Goal: Task Accomplishment & Management: Manage account settings

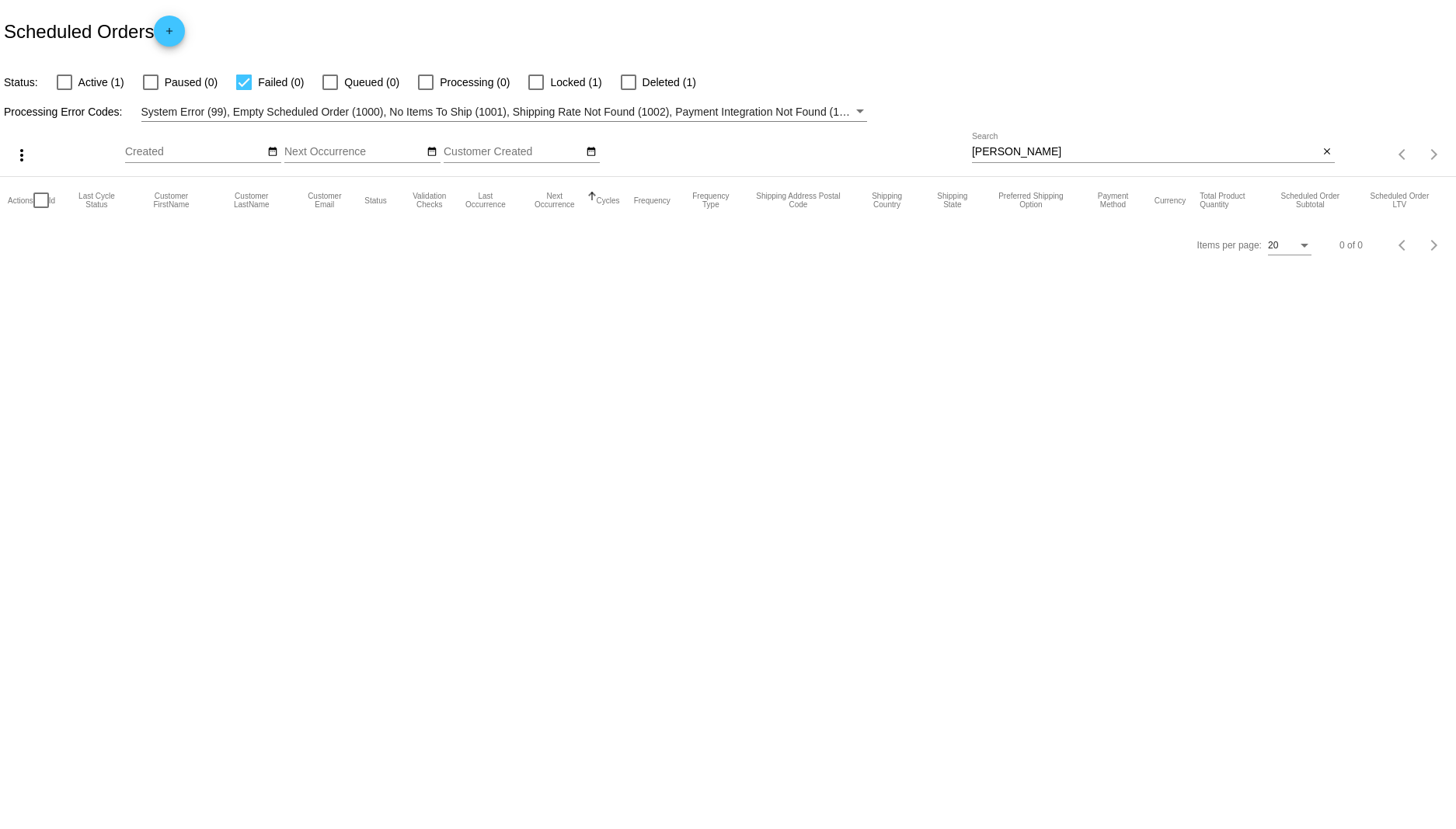
click at [64, 83] on div at bounding box center [64, 82] width 16 height 16
click at [64, 90] on input "Active (1)" at bounding box center [63, 90] width 1 height 1
checkbox input "true"
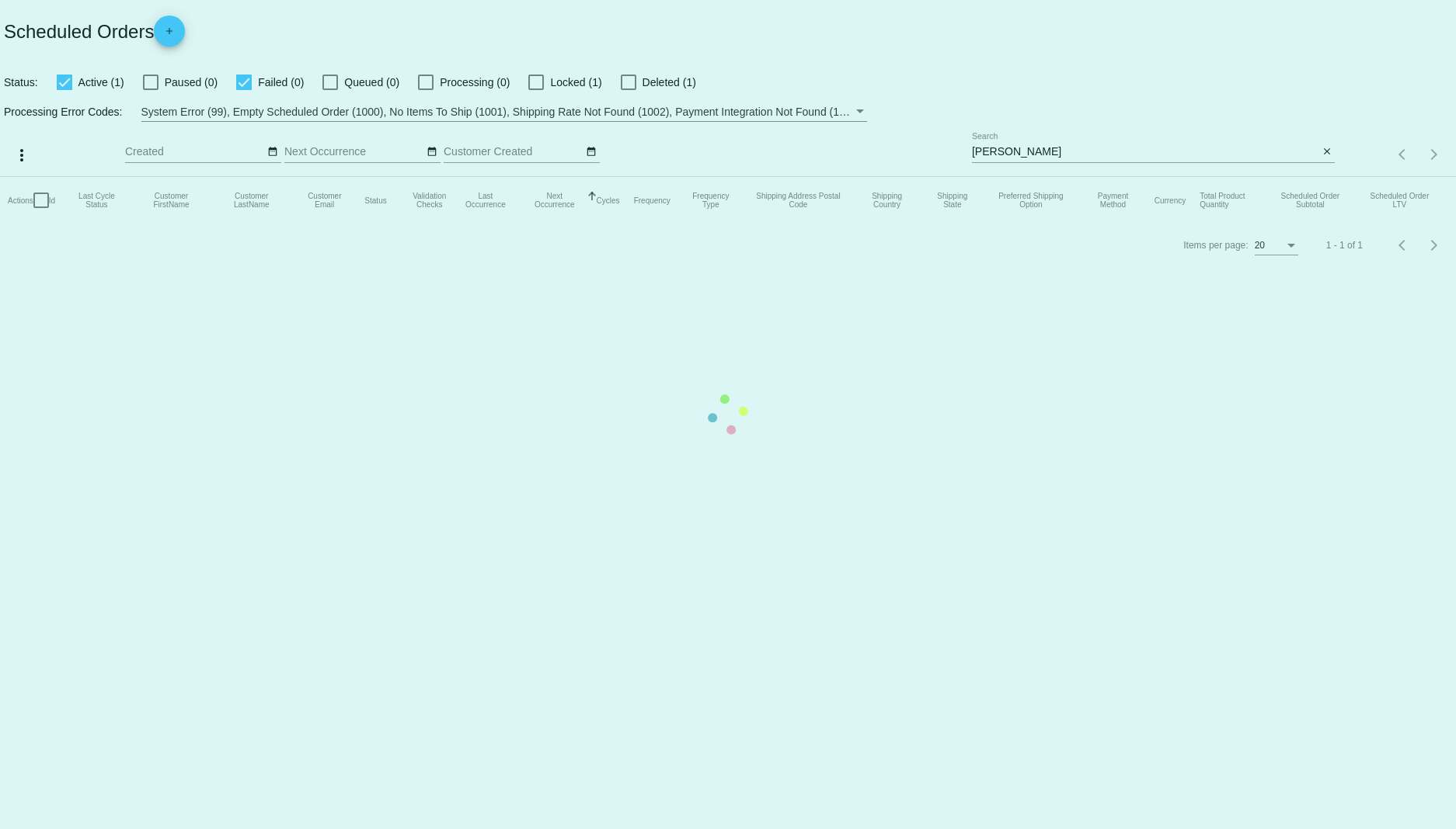
click at [242, 177] on mat-table "Actions Id Last Cycle Status Customer FirstName Customer LastName Customer Emai…" at bounding box center [728, 200] width 1456 height 47
click at [244, 177] on mat-table "Actions Id Last Cycle Status Customer FirstName Customer LastName Customer Emai…" at bounding box center [728, 200] width 1456 height 47
click at [242, 177] on mat-table "Actions Id Last Cycle Status Customer FirstName Customer LastName Customer Emai…" at bounding box center [728, 200] width 1456 height 47
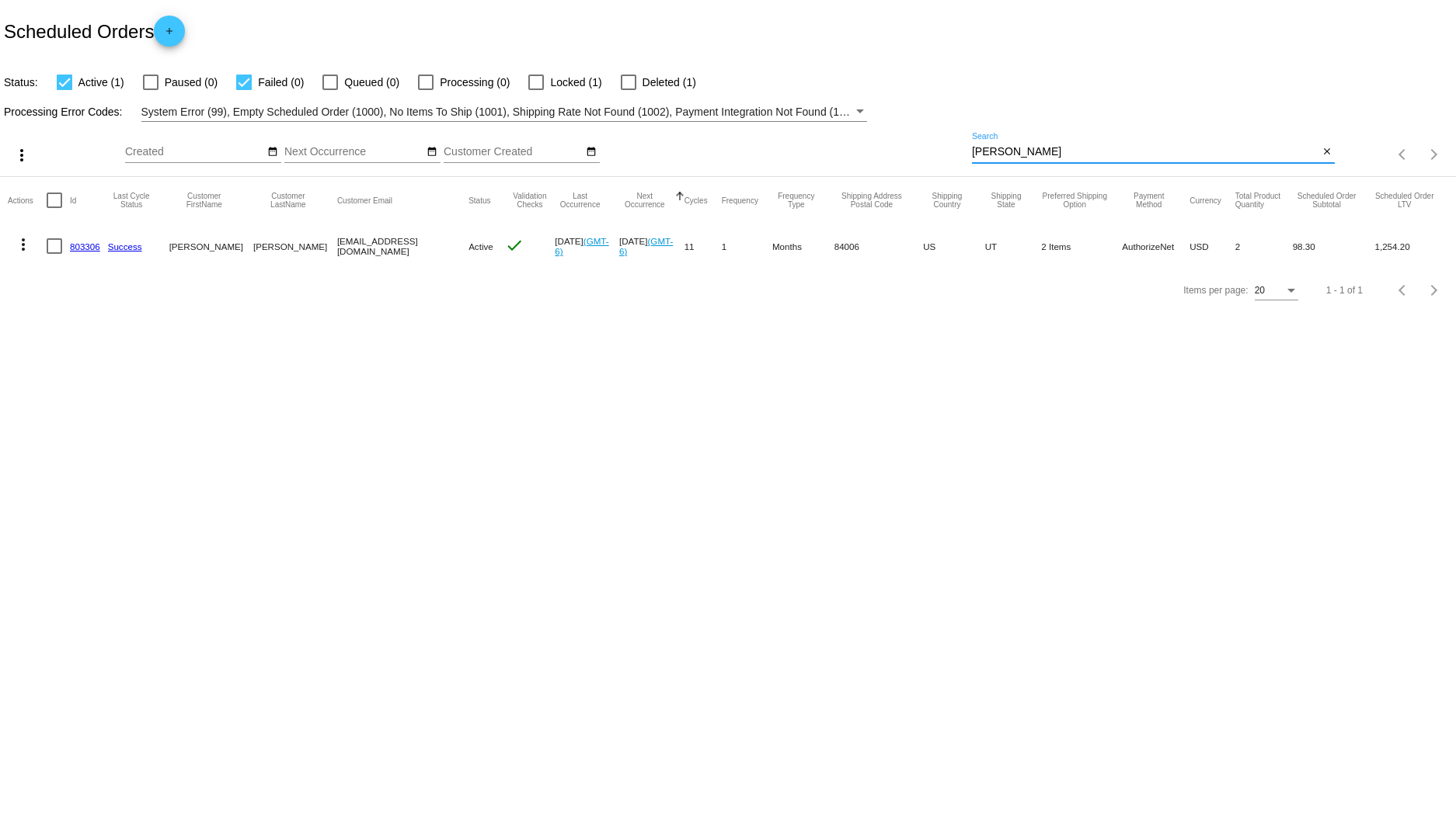
drag, startPoint x: 1012, startPoint y: 149, endPoint x: 788, endPoint y: 115, distance: 226.6
click at [788, 115] on app-dashboard-scheduled-orders "Scheduled Orders add Status: Active (1) Paused (0) Failed (0) Queued (0) Proces…" at bounding box center [728, 156] width 1456 height 312
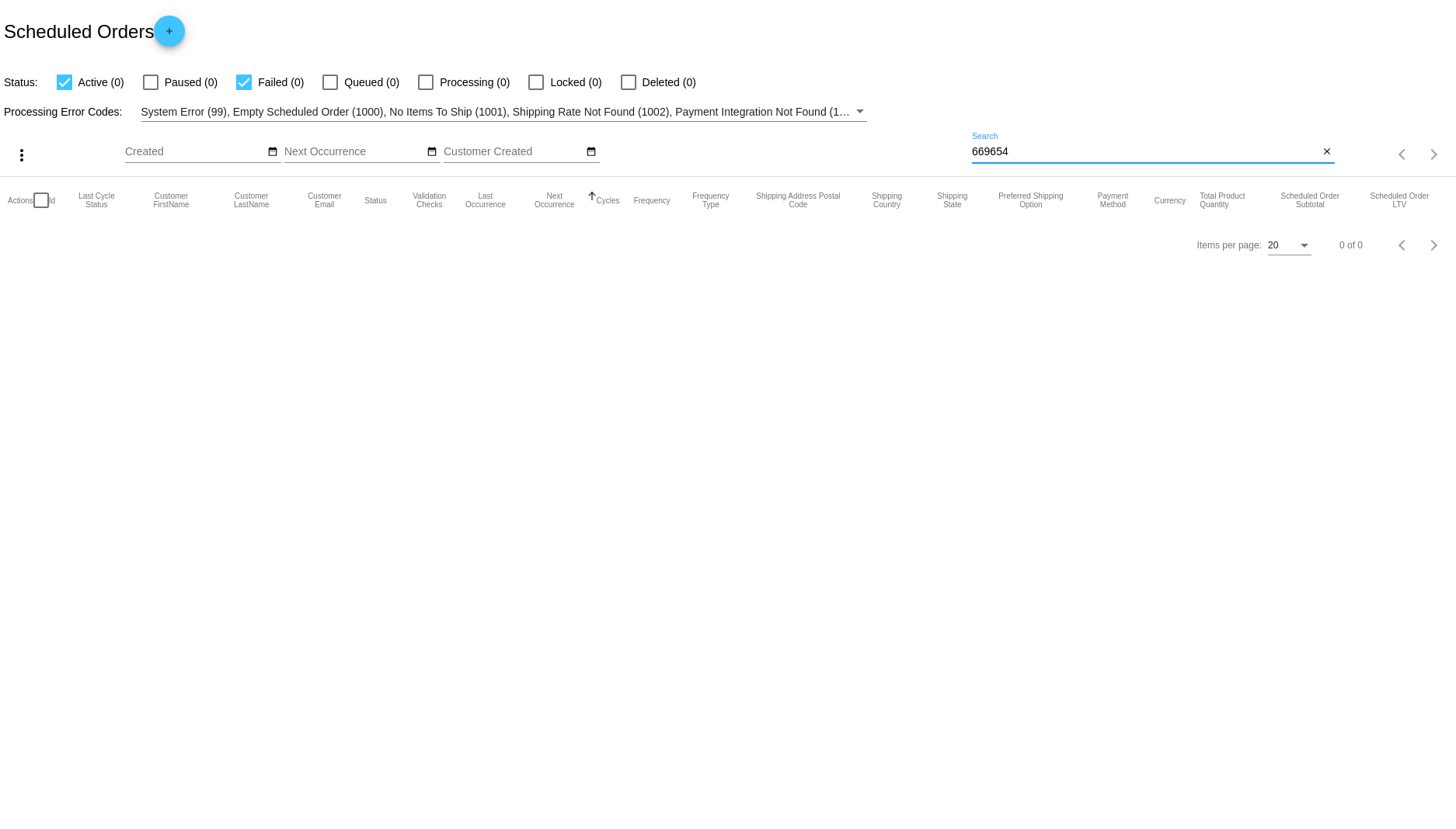
type input "669654"
click at [243, 80] on div at bounding box center [244, 82] width 16 height 16
click at [243, 90] on input "Failed (0)" at bounding box center [243, 90] width 1 height 1
checkbox input "false"
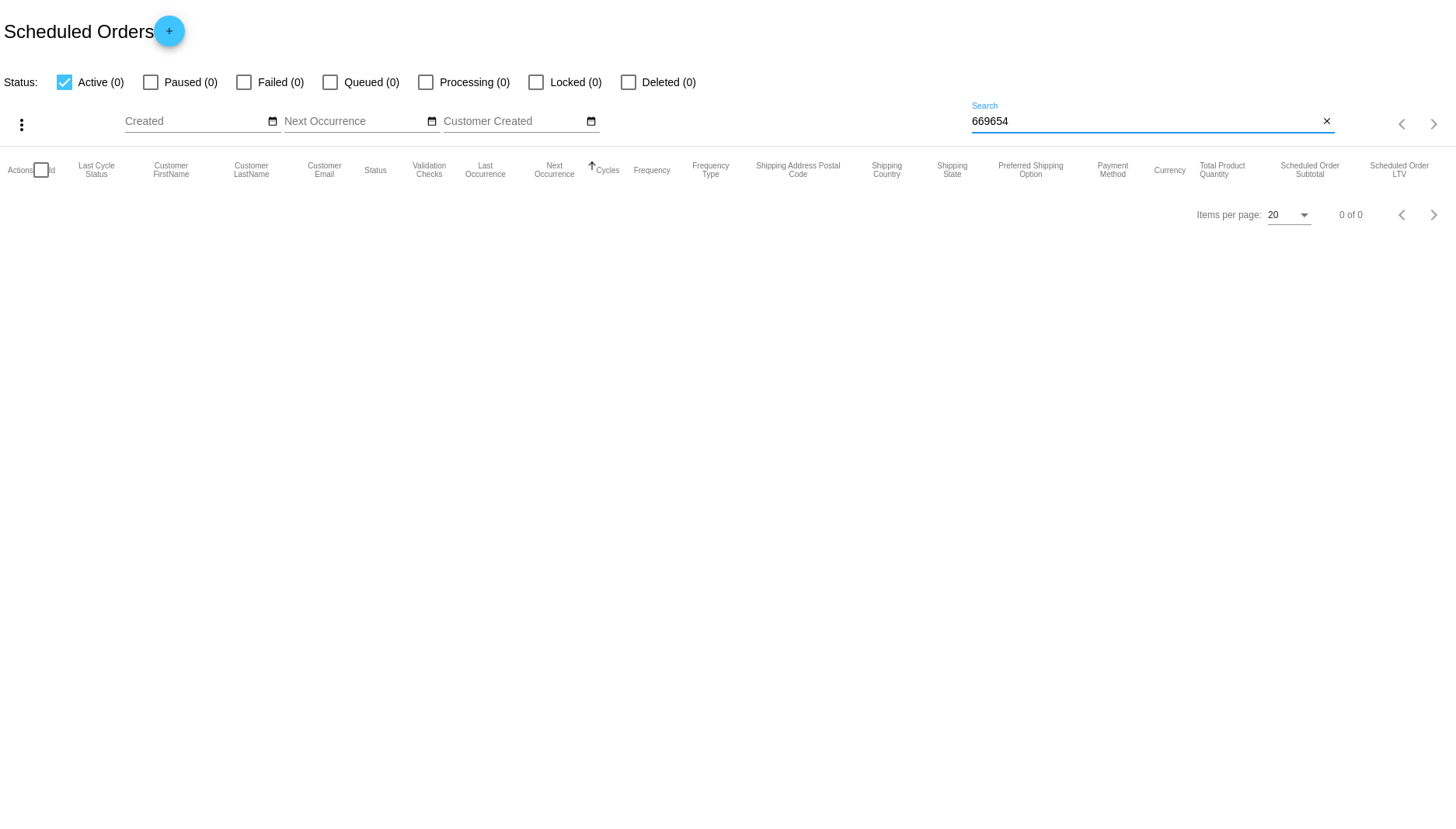
drag, startPoint x: 1028, startPoint y: 122, endPoint x: 853, endPoint y: 96, distance: 176.9
click at [853, 96] on div "more_vert Oct Jan Feb Mar [DATE]" at bounding box center [728, 119] width 1456 height 55
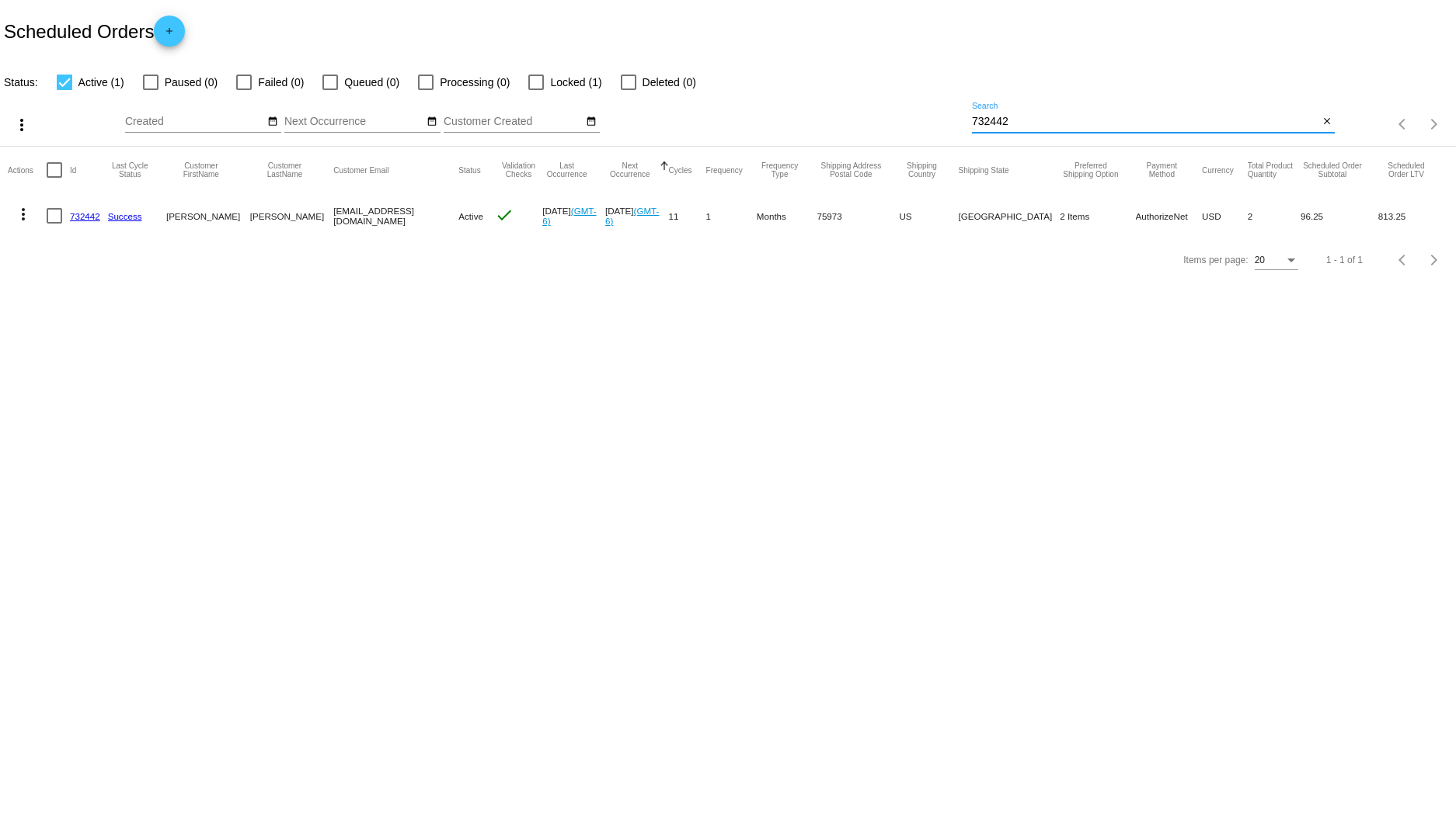
type input "732442"
click at [85, 211] on link "732442" at bounding box center [85, 216] width 30 height 10
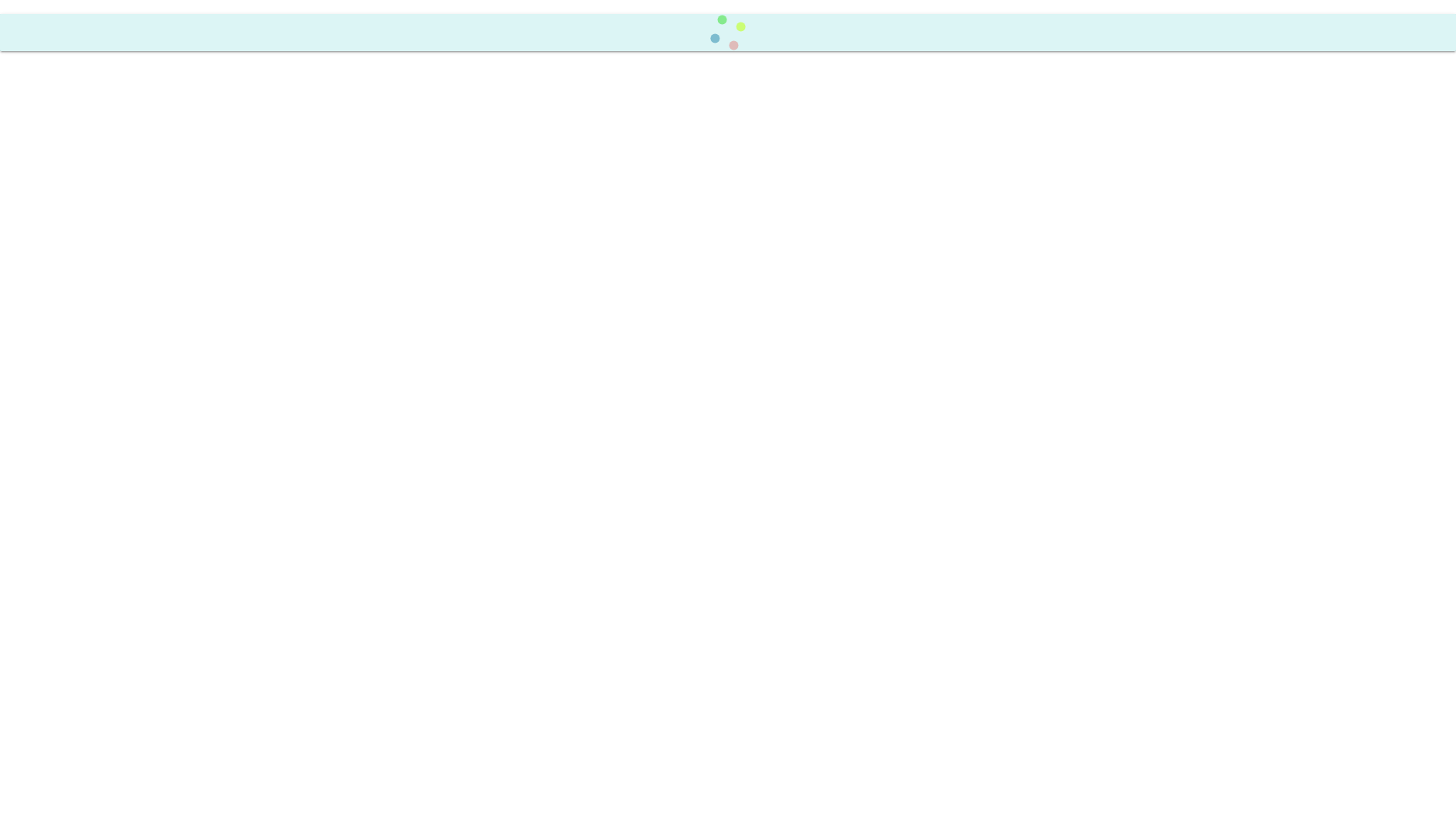
click at [85, 211] on body at bounding box center [728, 414] width 1456 height 829
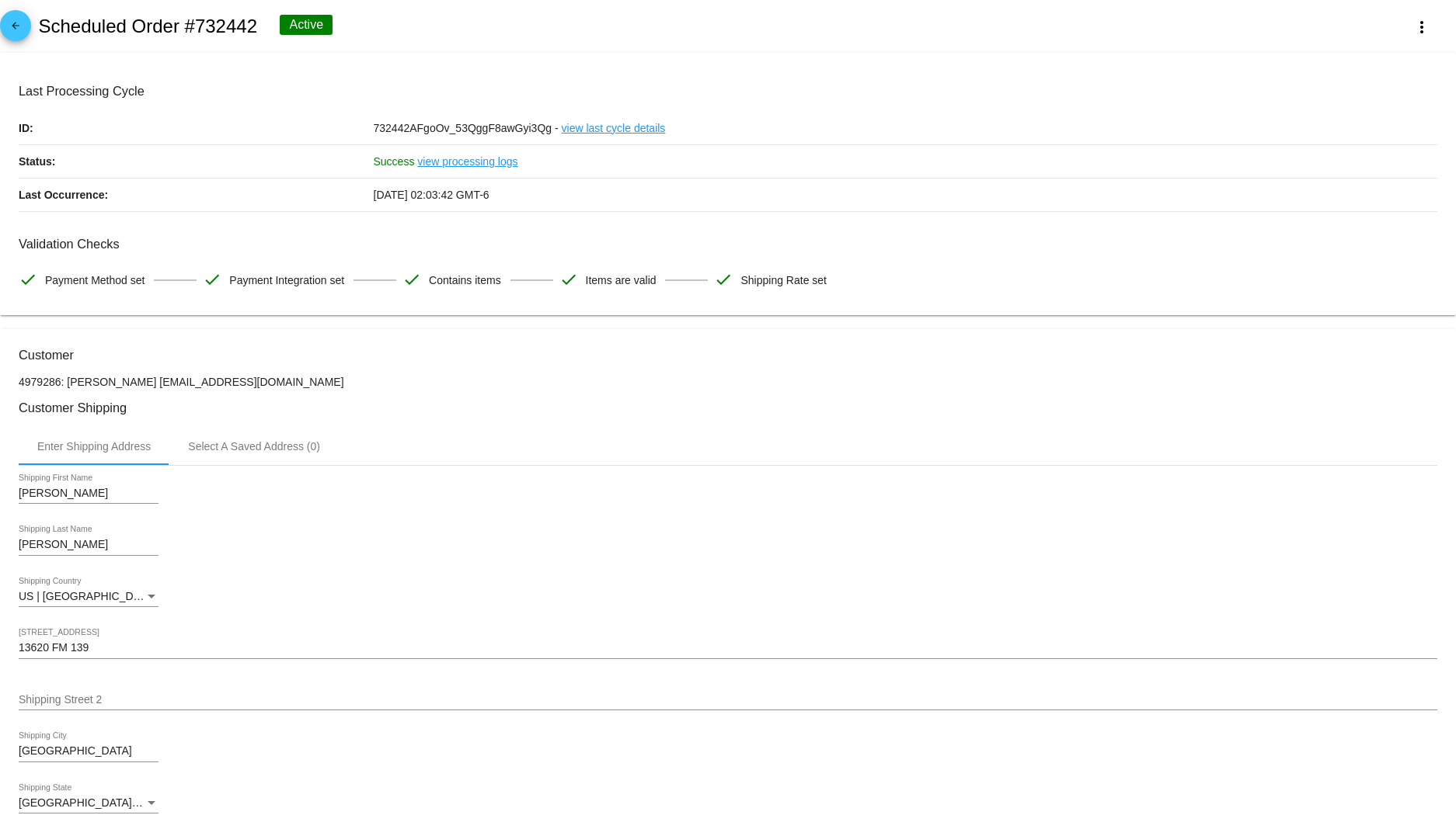
scroll to position [86, 0]
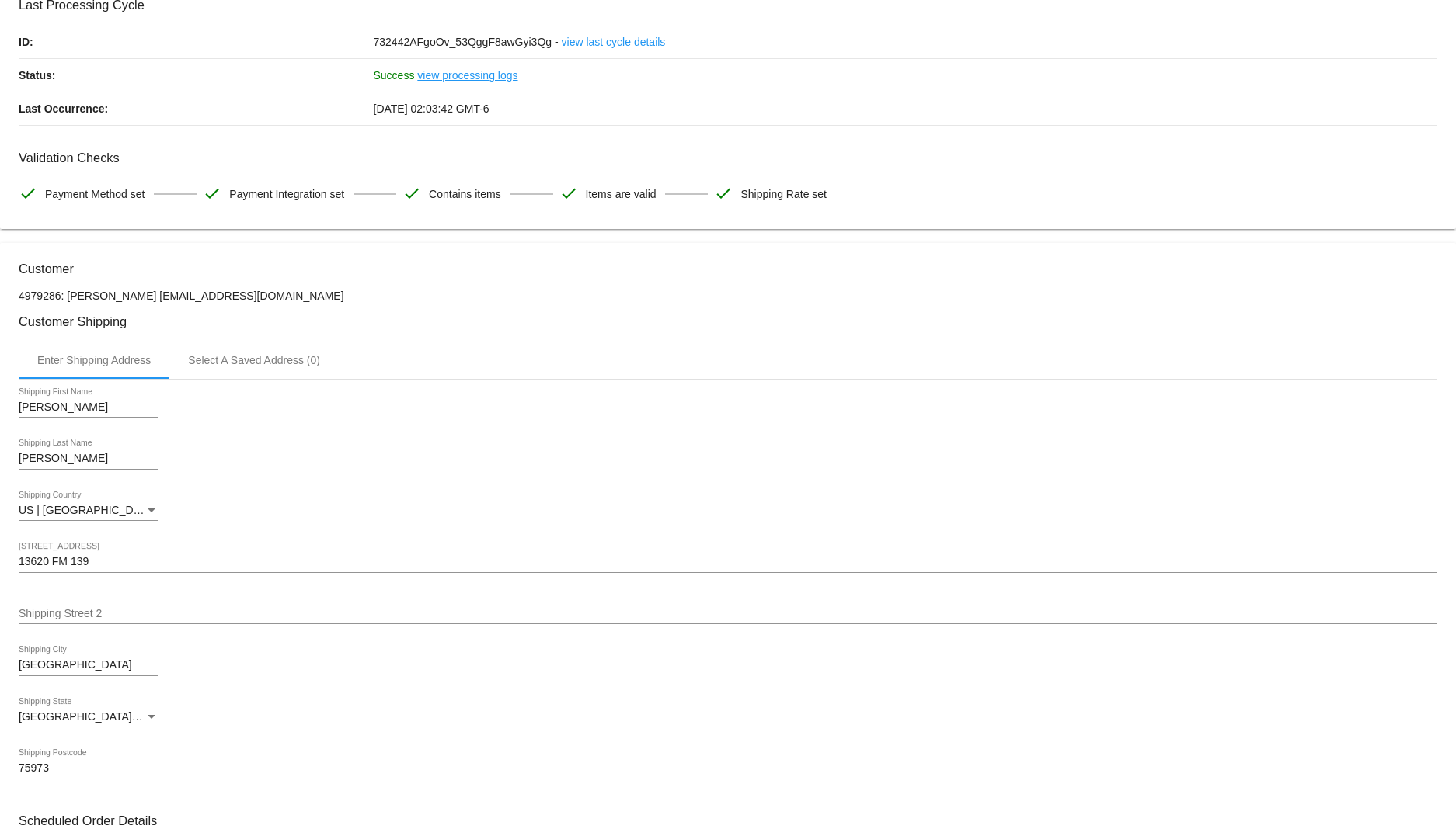
click at [378, 517] on div "US | [GEOGRAPHIC_DATA] Shipping Country" at bounding box center [728, 513] width 1418 height 44
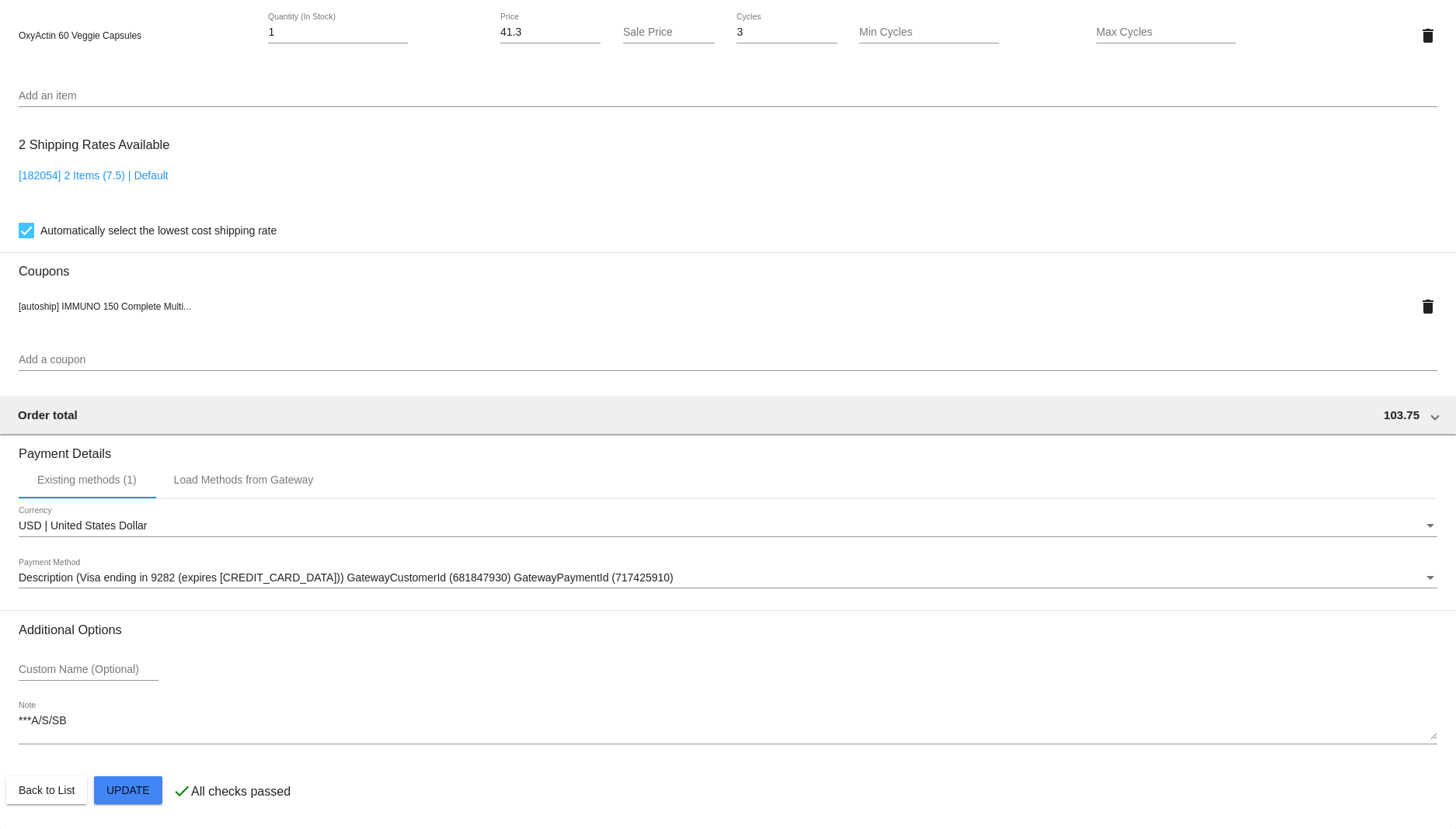
scroll to position [1161, 0]
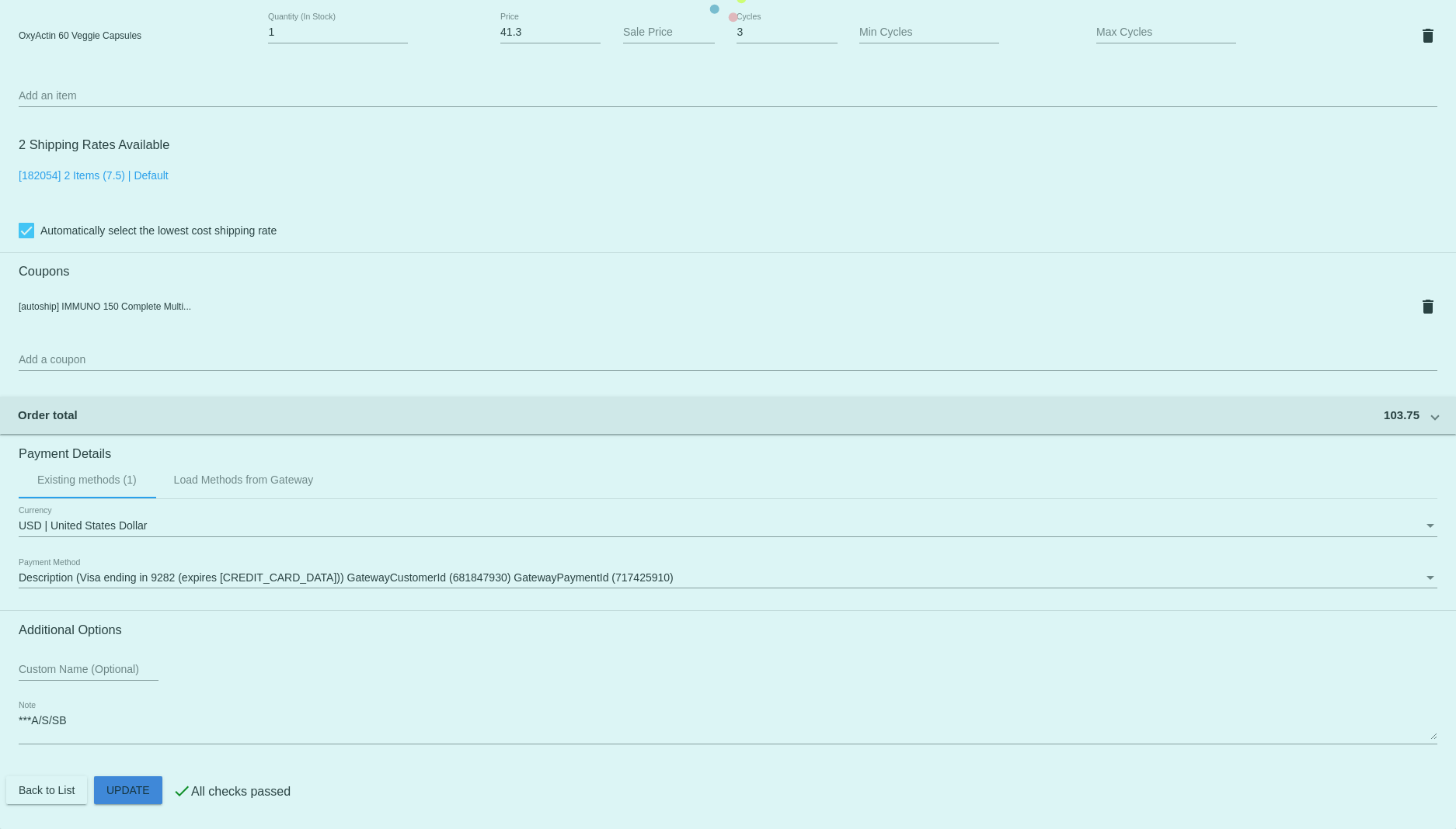
click at [130, 791] on mat-card "Customer 4979286: [PERSON_NAME] [EMAIL_ADDRESS][DOMAIN_NAME] Customer Shipping …" at bounding box center [728, 3] width 1456 height 1650
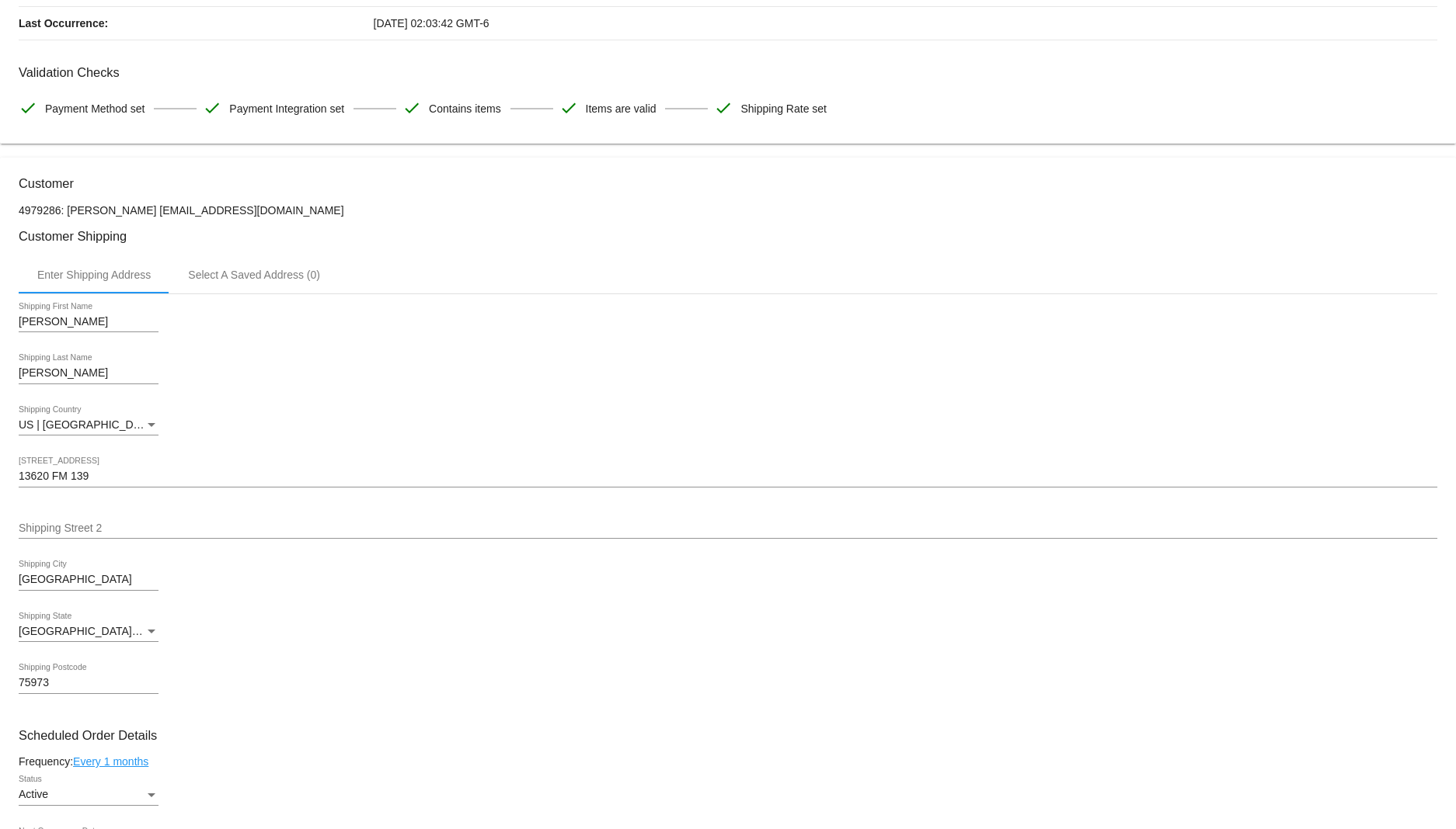
scroll to position [0, 0]
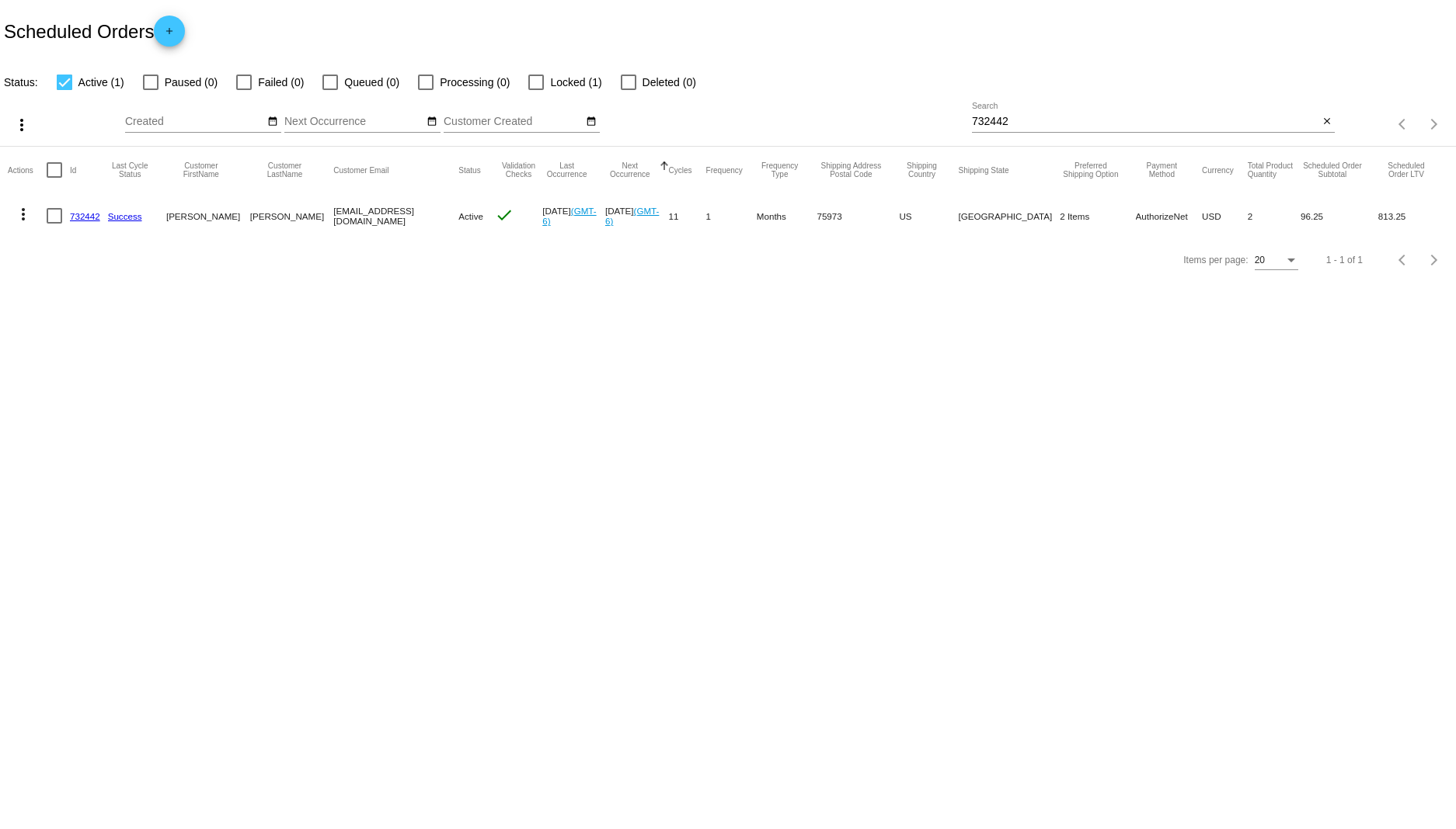
click at [83, 213] on link "732442" at bounding box center [85, 216] width 30 height 10
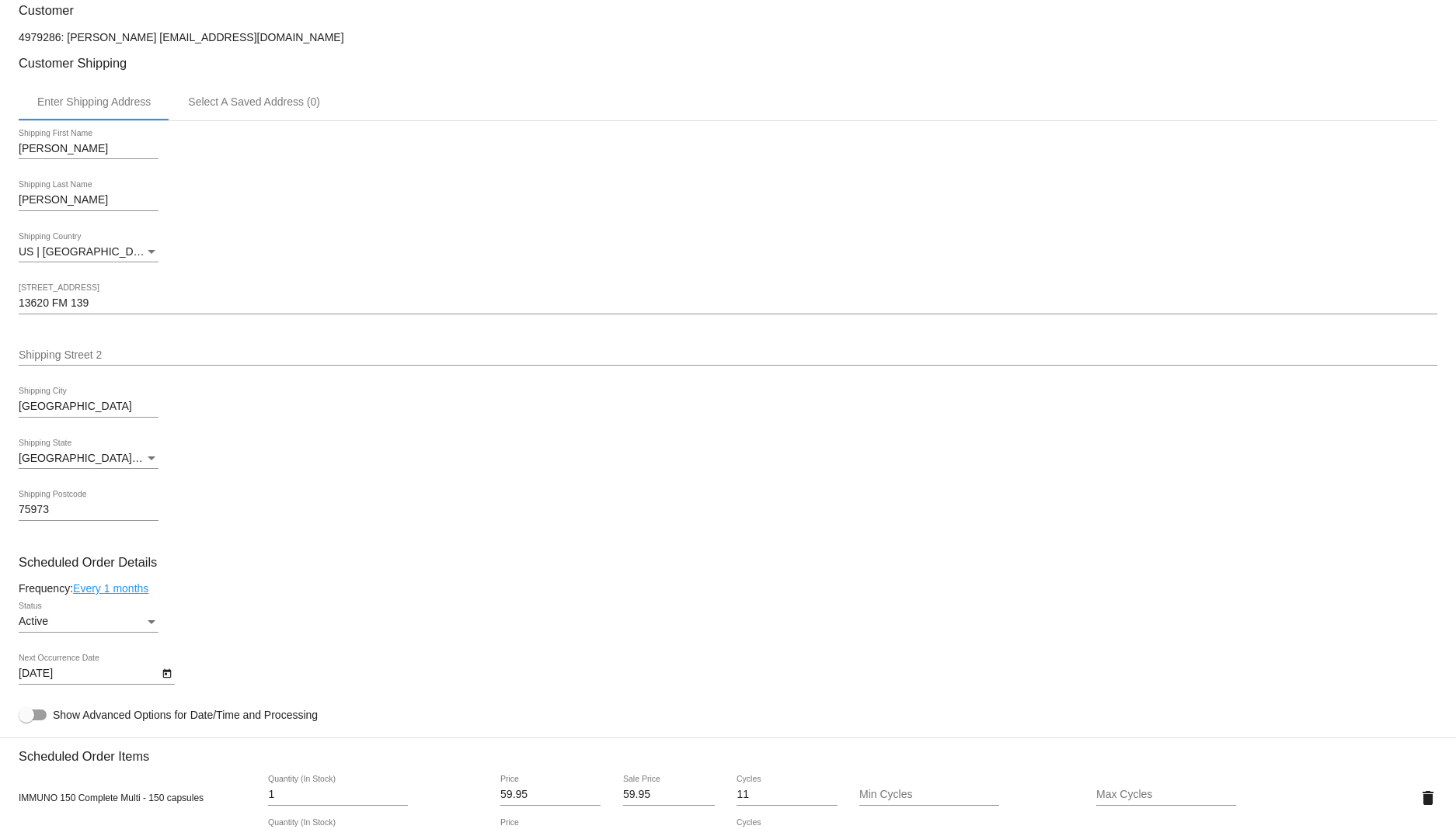
scroll to position [431, 0]
